Goal: Transaction & Acquisition: Book appointment/travel/reservation

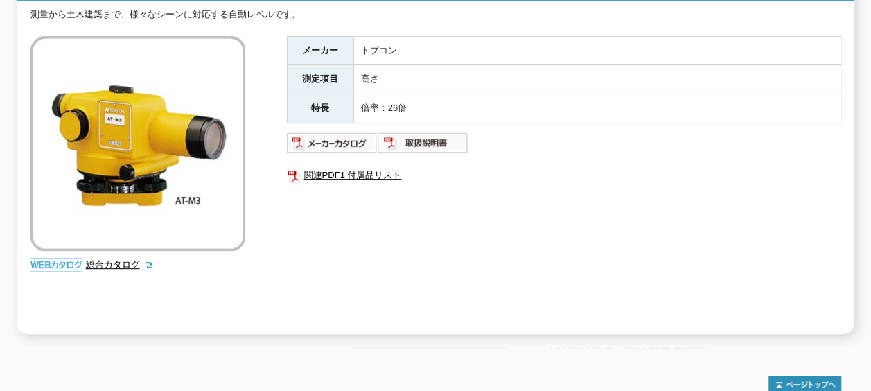
scroll to position [213, 0]
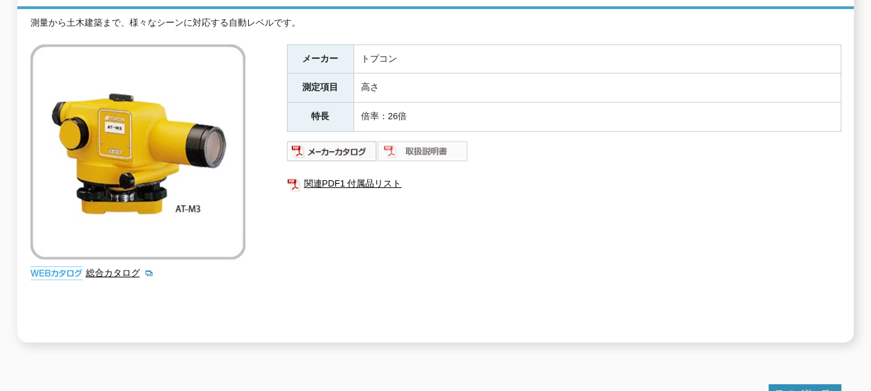
click at [429, 144] on img at bounding box center [422, 151] width 91 height 22
click at [346, 141] on img at bounding box center [332, 151] width 91 height 22
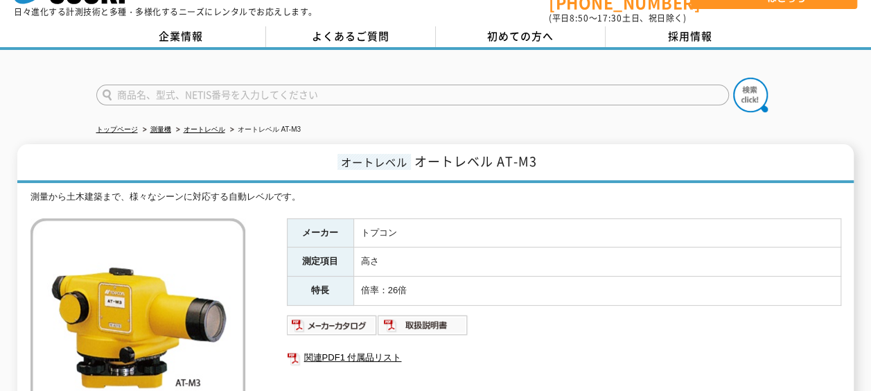
scroll to position [0, 0]
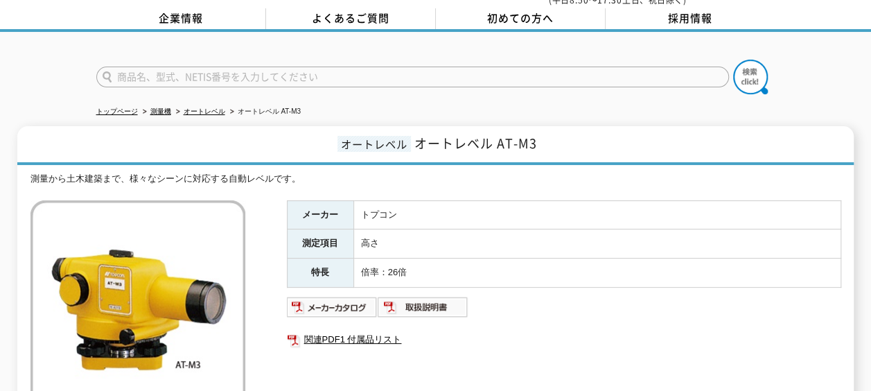
scroll to position [139, 0]
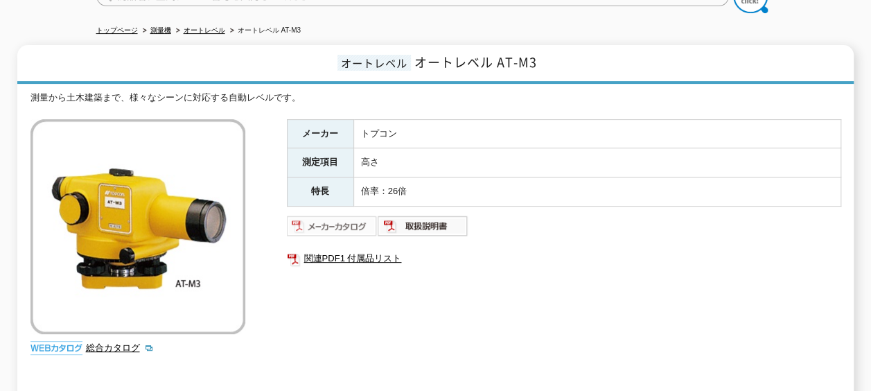
click at [348, 221] on img at bounding box center [332, 226] width 91 height 22
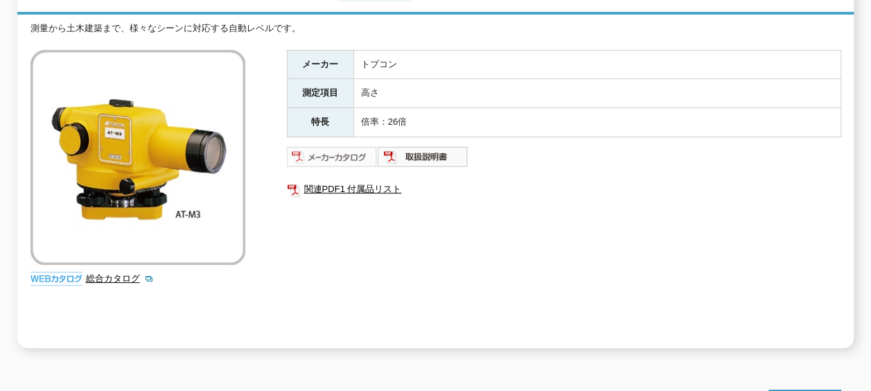
click at [328, 148] on img at bounding box center [332, 156] width 91 height 22
click at [438, 148] on img at bounding box center [422, 156] width 91 height 22
